Goal: Task Accomplishment & Management: Use online tool/utility

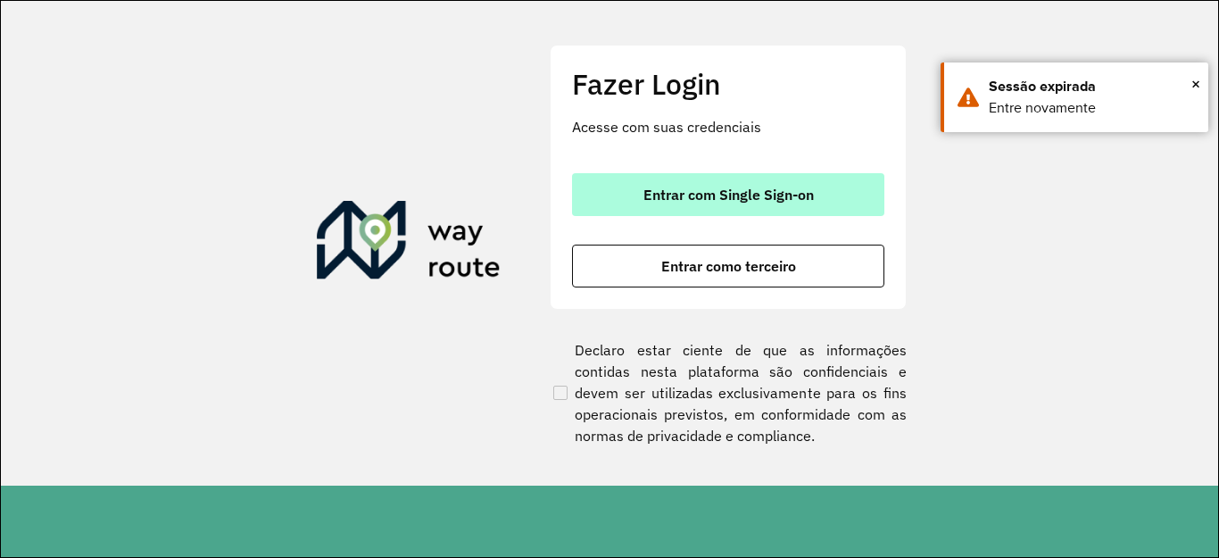
drag, startPoint x: 718, startPoint y: 192, endPoint x: 715, endPoint y: 175, distance: 17.3
click at [715, 175] on button "Entrar com Single Sign-on" at bounding box center [728, 194] width 312 height 43
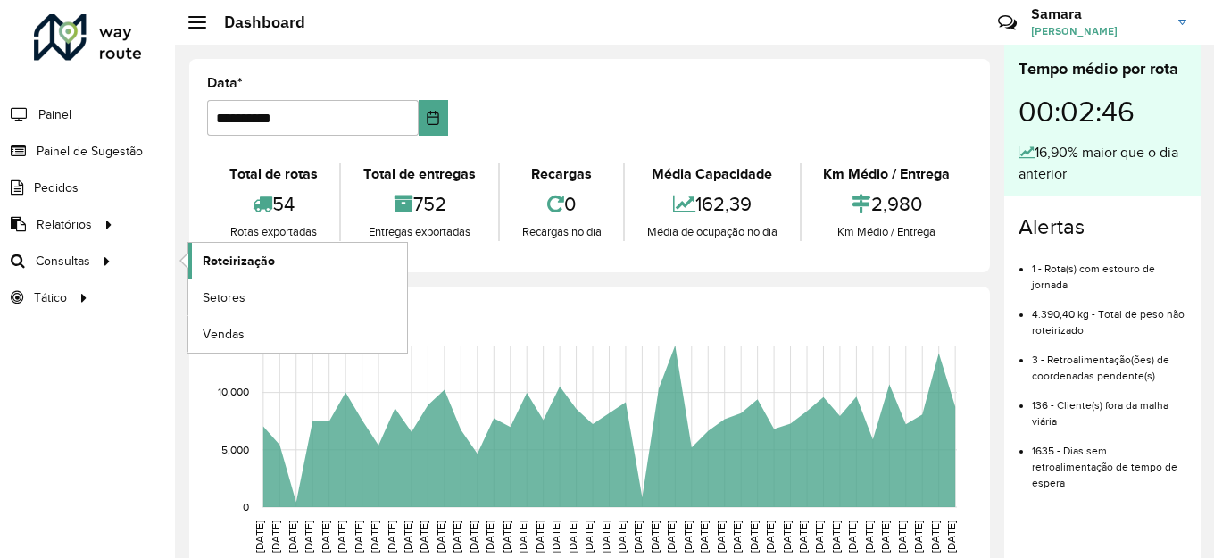
click at [355, 260] on link "Roteirização" at bounding box center [297, 261] width 219 height 36
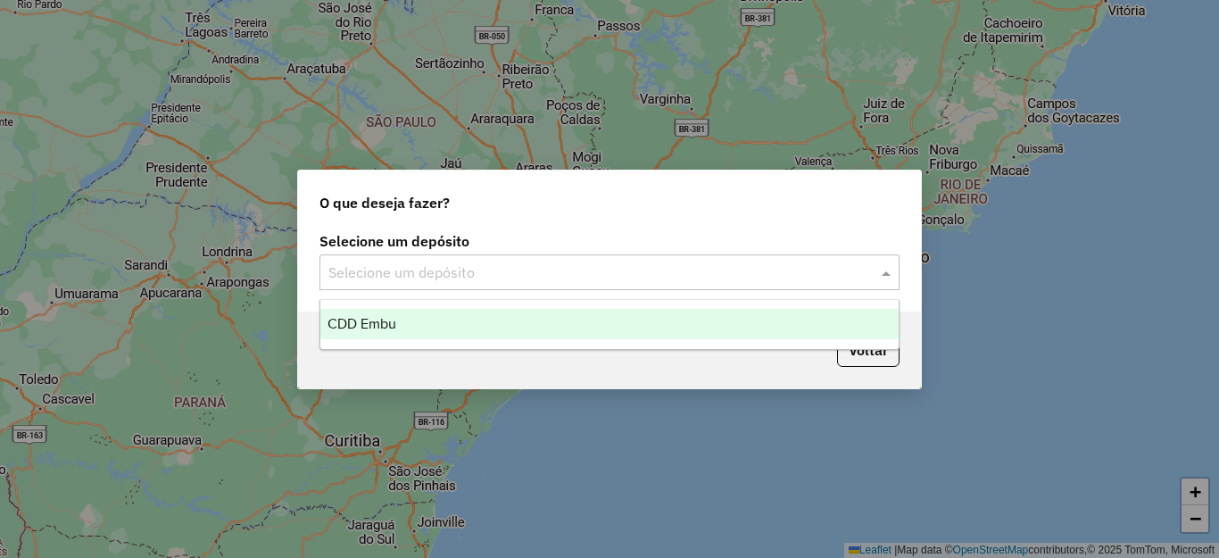
click at [389, 274] on input "text" at bounding box center [591, 272] width 526 height 21
click at [382, 319] on span "CDD Embu" at bounding box center [361, 323] width 69 height 15
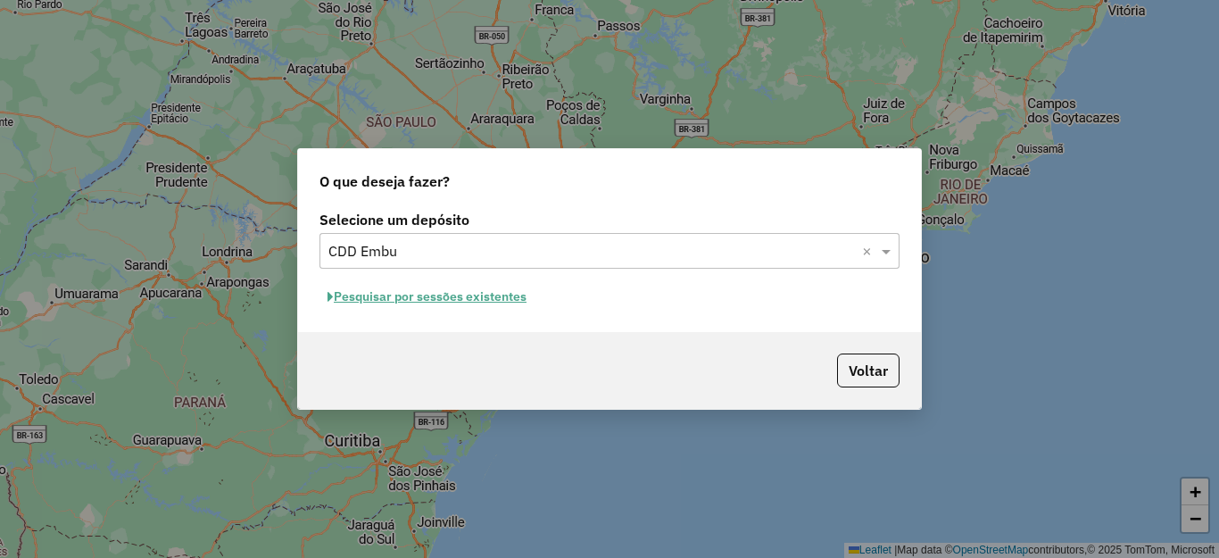
click at [456, 296] on button "Pesquisar por sessões existentes" at bounding box center [426, 297] width 215 height 28
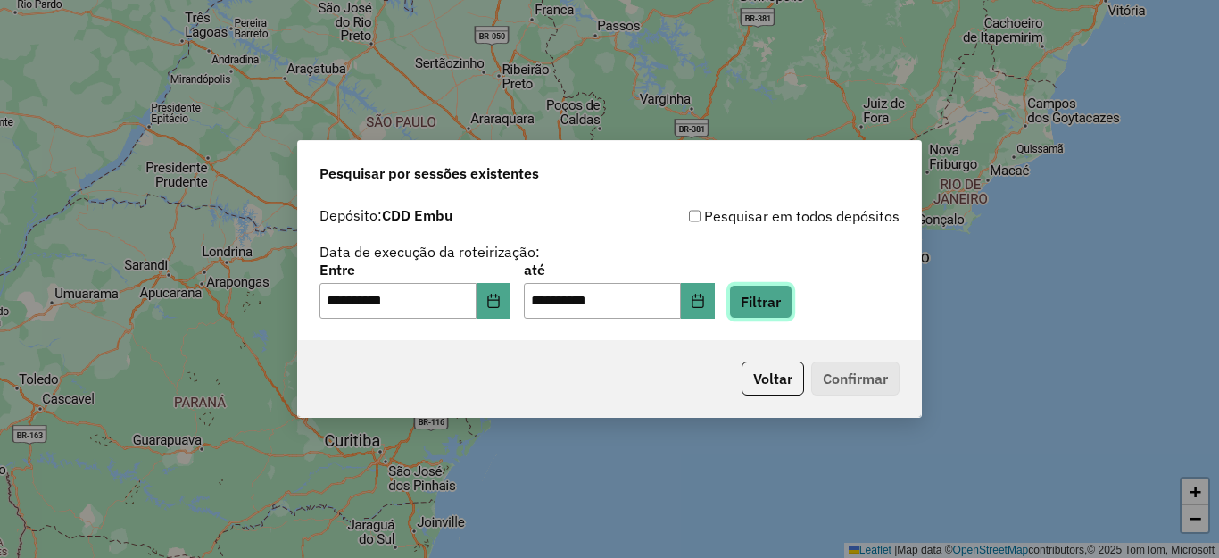
click at [792, 298] on button "Filtrar" at bounding box center [760, 302] width 63 height 34
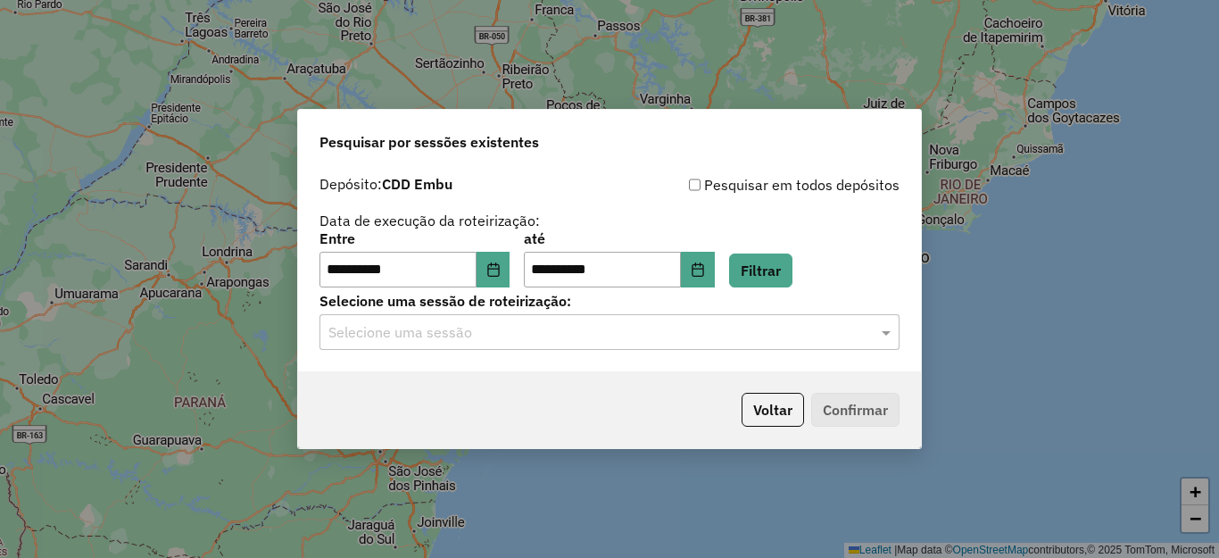
click at [474, 329] on input "text" at bounding box center [591, 332] width 526 height 21
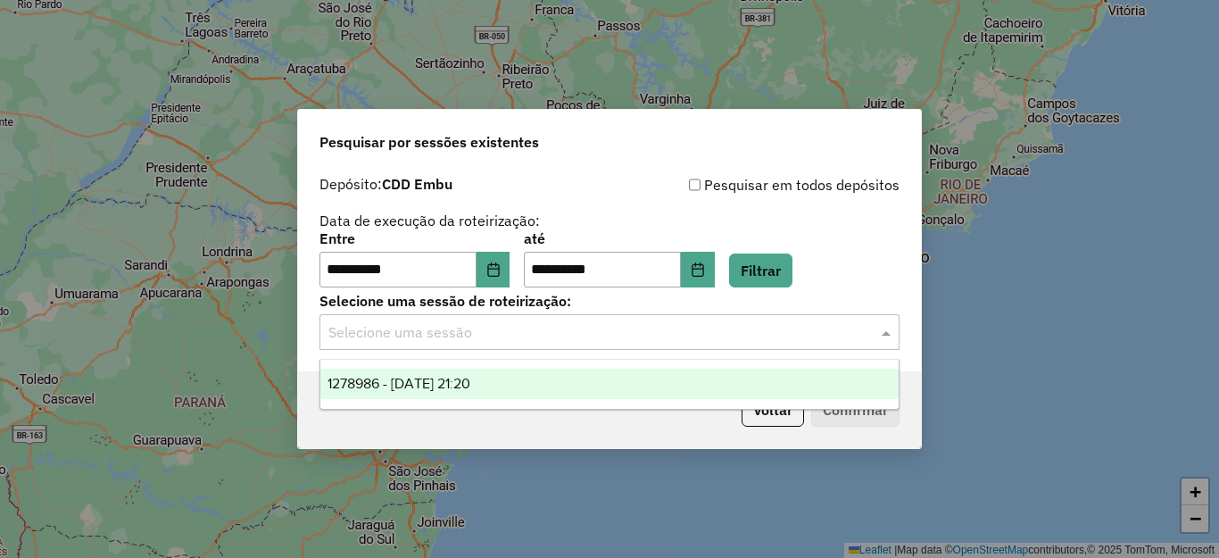
click at [455, 381] on span "1278986 - 19/09/2025 21:20" at bounding box center [398, 383] width 143 height 15
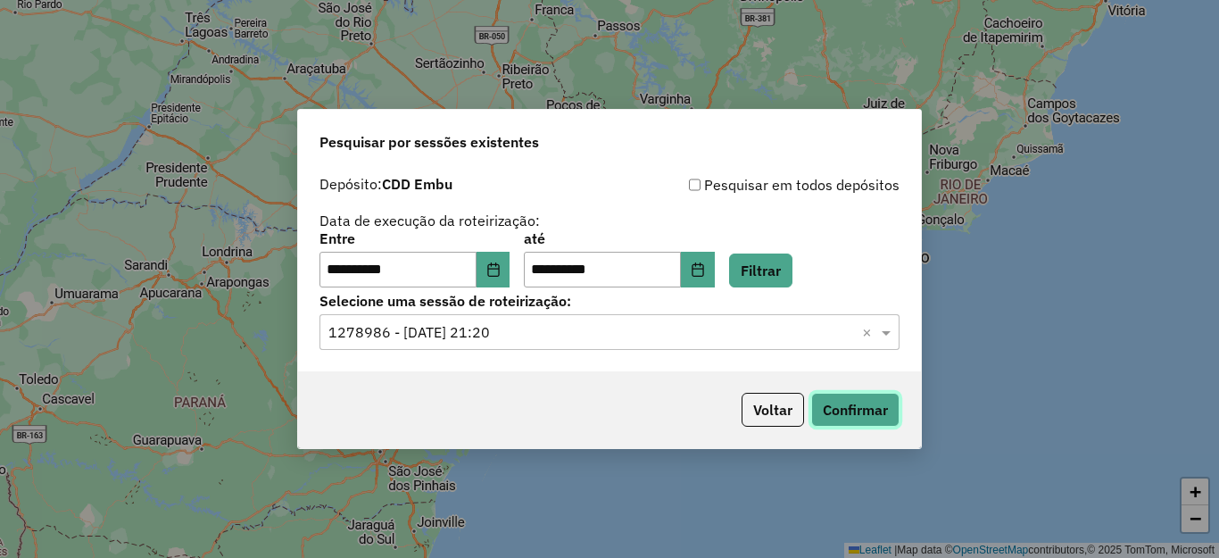
click at [868, 410] on button "Confirmar" at bounding box center [855, 410] width 88 height 34
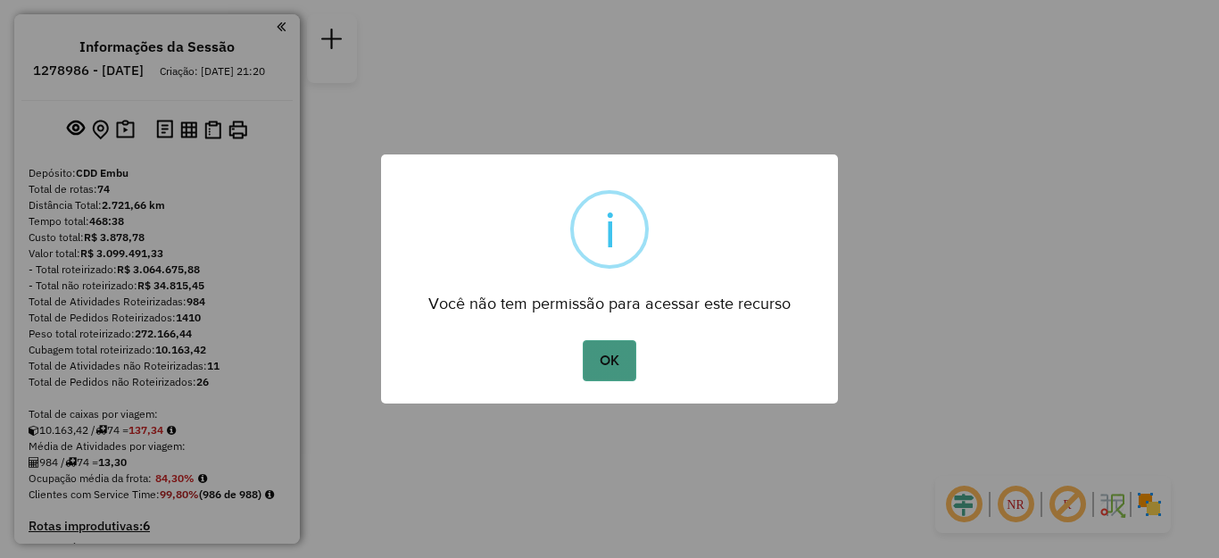
click at [617, 369] on button "OK" at bounding box center [609, 360] width 53 height 41
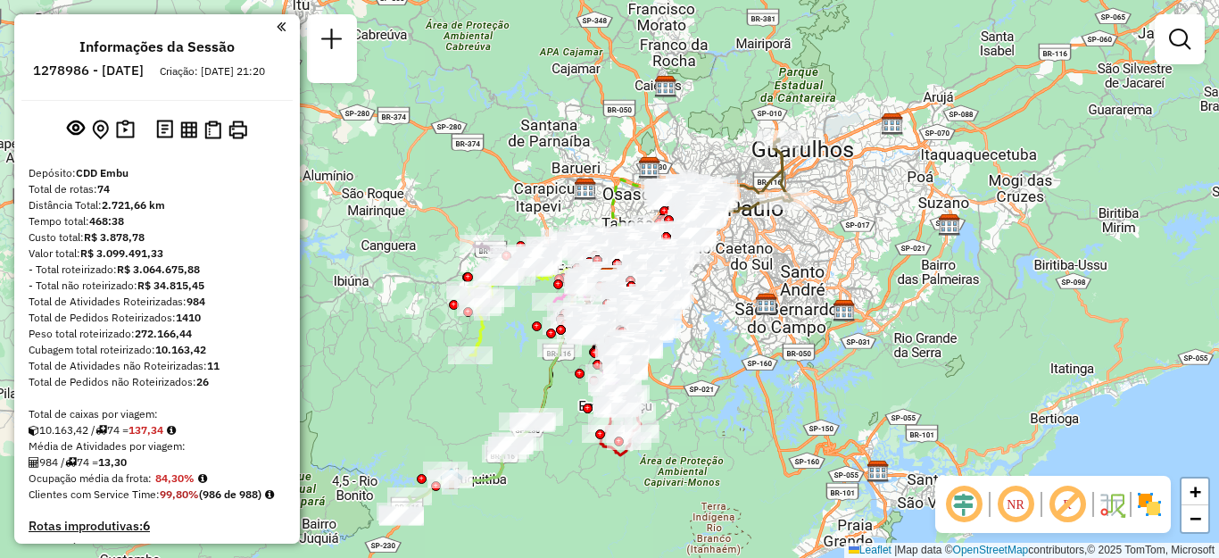
click at [1141, 503] on img at bounding box center [1149, 504] width 29 height 29
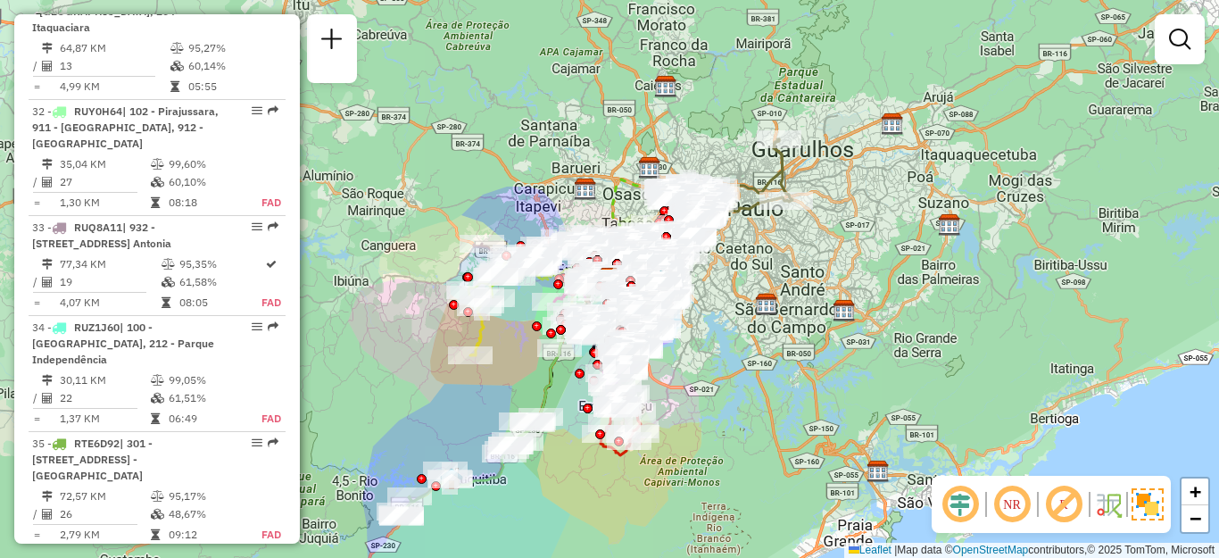
scroll to position [4321, 0]
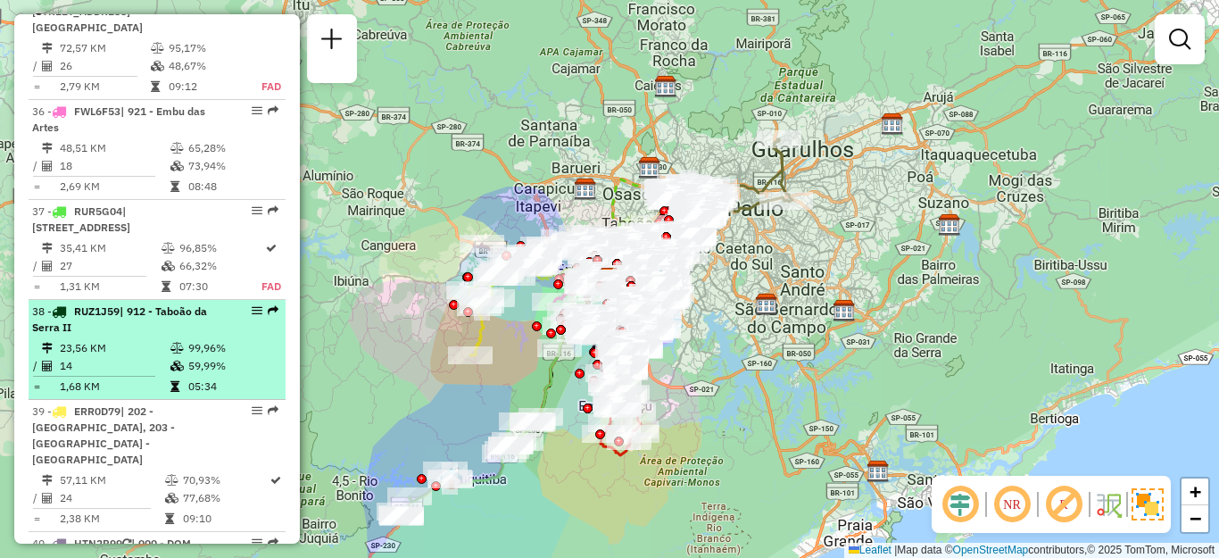
click at [208, 300] on li "38 - RUZ1J59 | 912 - [GEOGRAPHIC_DATA] 23,56 KM 99,96% / 14 59,99% = 1,68 KM 05…" at bounding box center [157, 350] width 257 height 100
select select "**********"
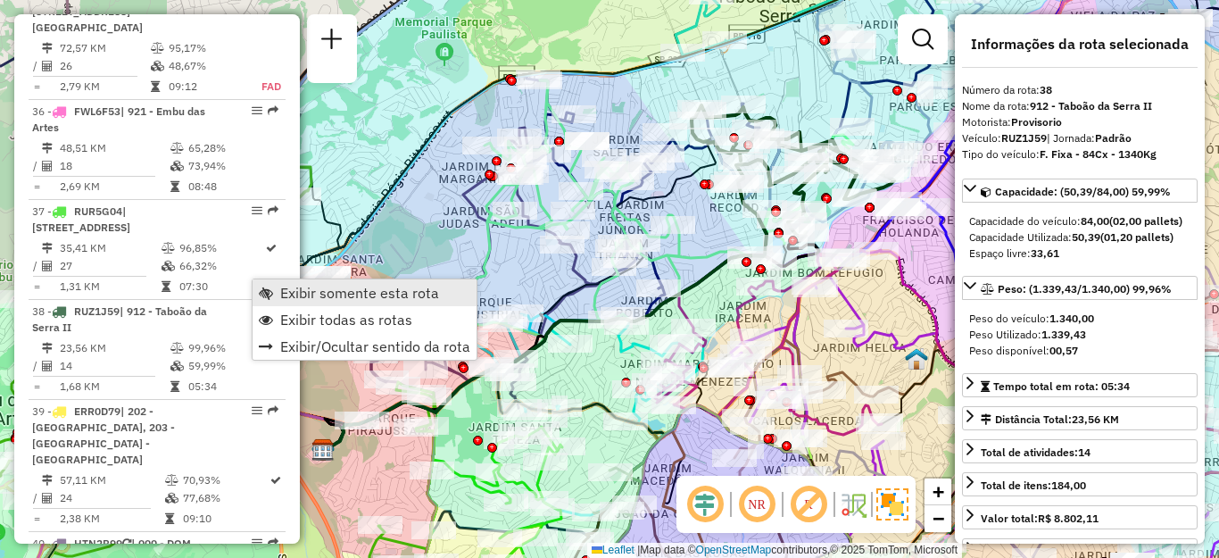
click at [313, 292] on span "Exibir somente esta rota" at bounding box center [359, 293] width 159 height 14
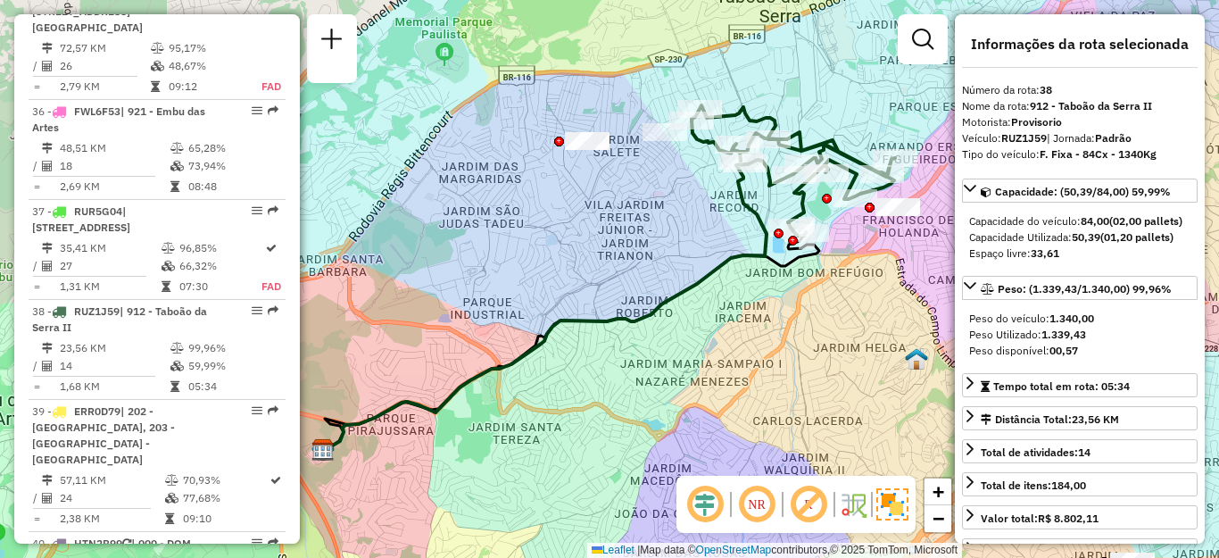
click at [756, 501] on em at bounding box center [756, 504] width 43 height 43
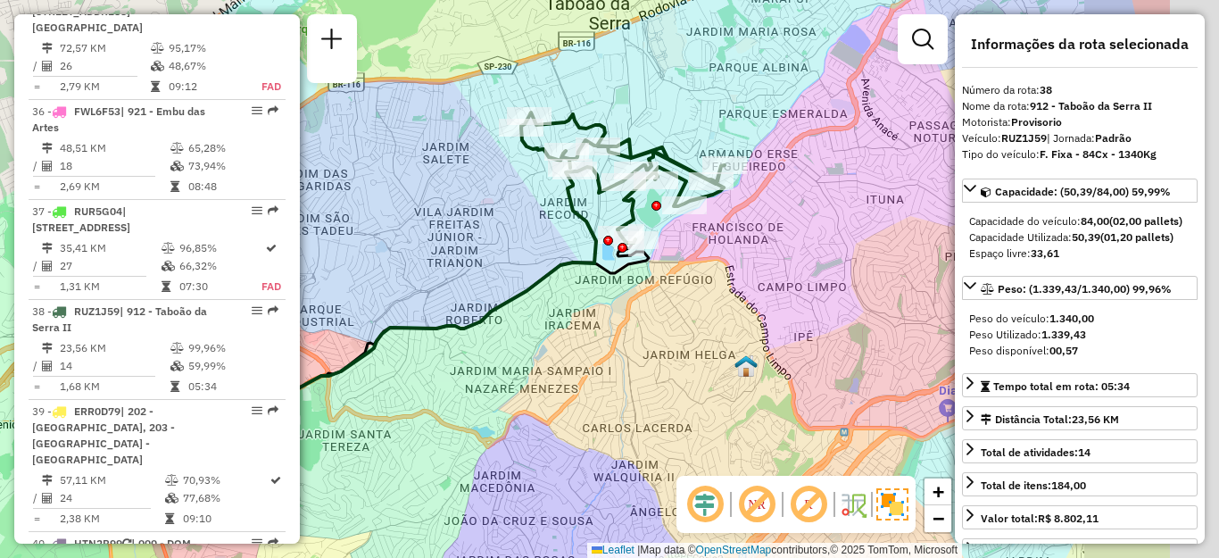
drag, startPoint x: 721, startPoint y: 310, endPoint x: 539, endPoint y: 309, distance: 182.0
click at [540, 310] on div "Janela de atendimento Grade de atendimento Capacidade Transportadoras Veículos …" at bounding box center [609, 279] width 1219 height 558
